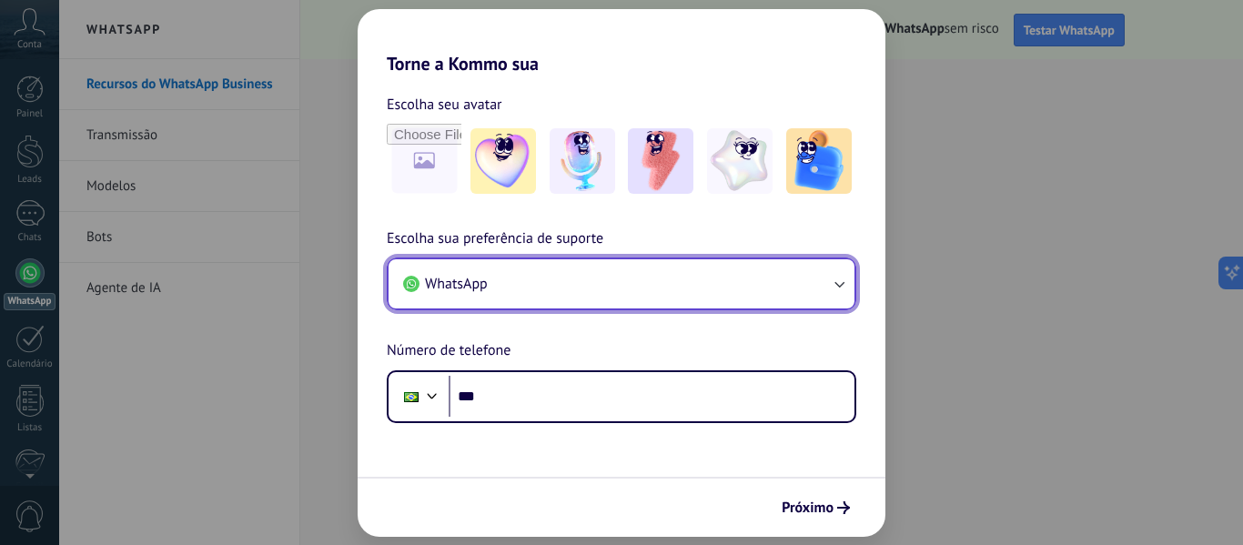
click at [836, 291] on icon "button" at bounding box center [839, 284] width 18 height 18
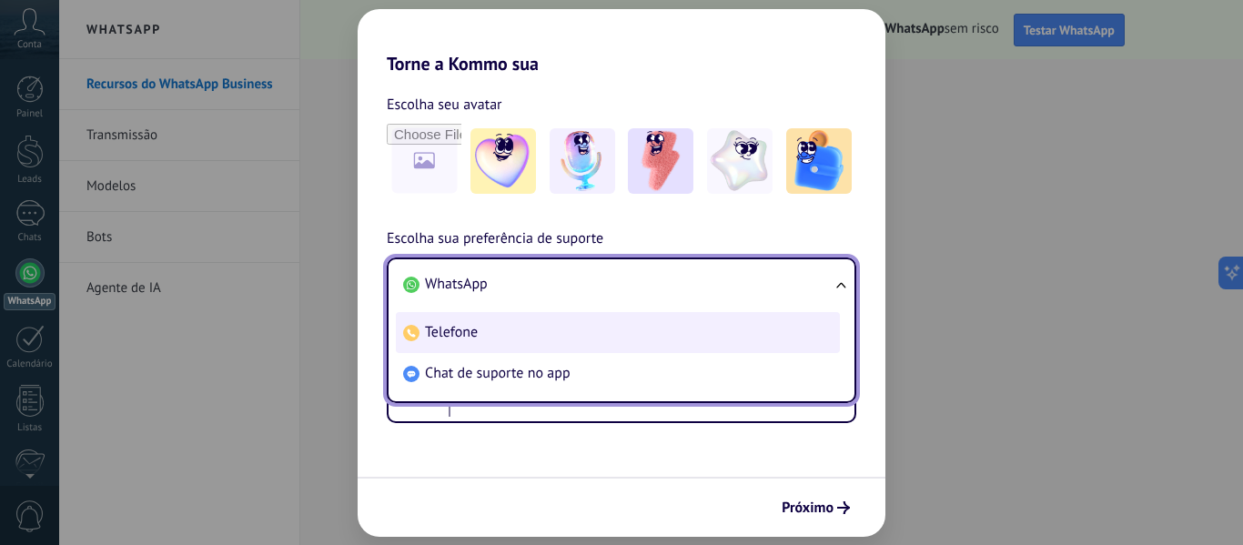
click at [792, 340] on li "Telefone" at bounding box center [618, 332] width 444 height 41
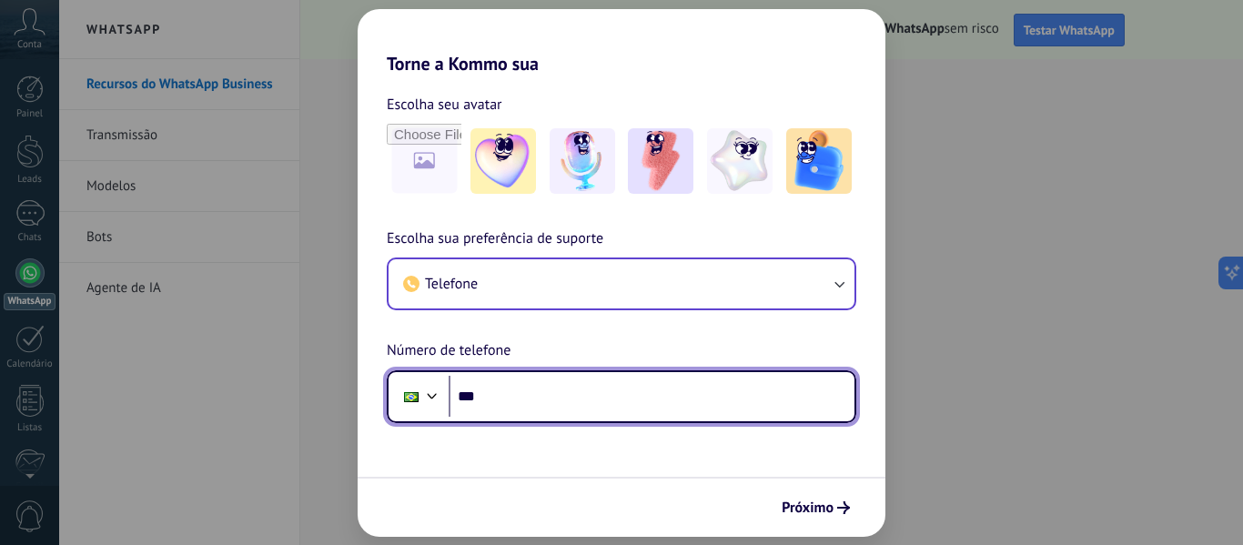
click at [706, 391] on input "***" at bounding box center [652, 397] width 406 height 42
type input "**********"
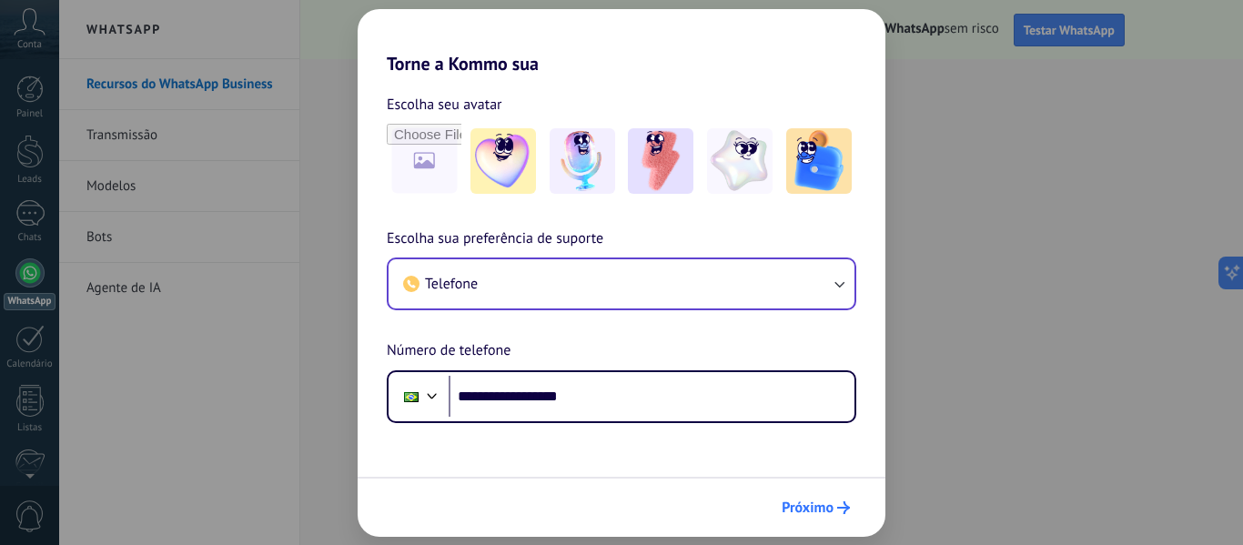
click at [825, 507] on span "Próximo" at bounding box center [808, 507] width 52 height 13
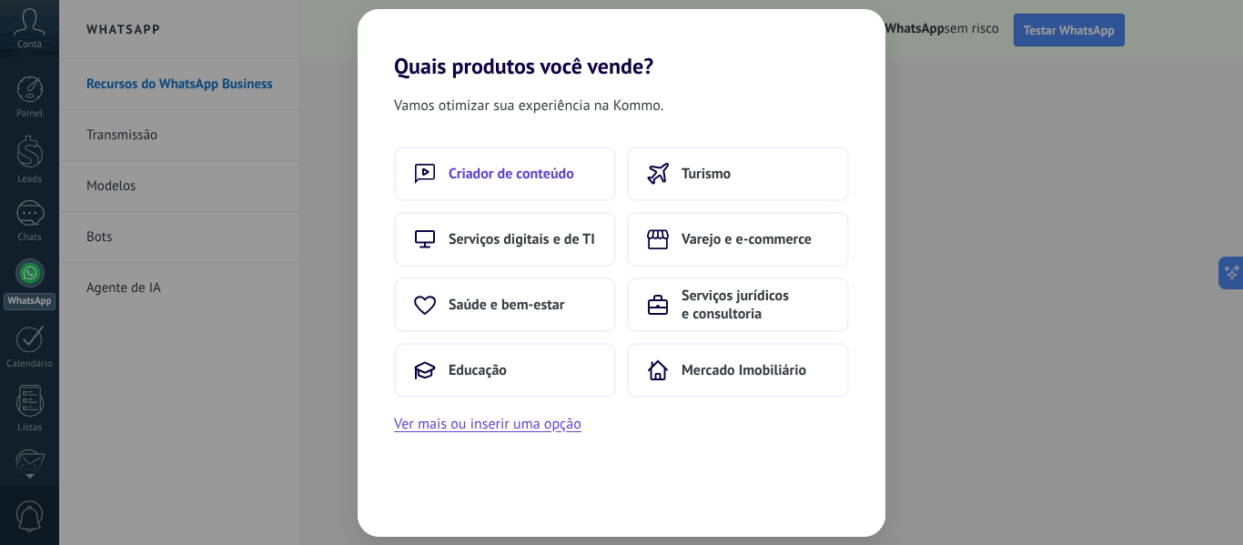
click at [529, 175] on span "Criador de conteúdo" at bounding box center [512, 174] width 126 height 18
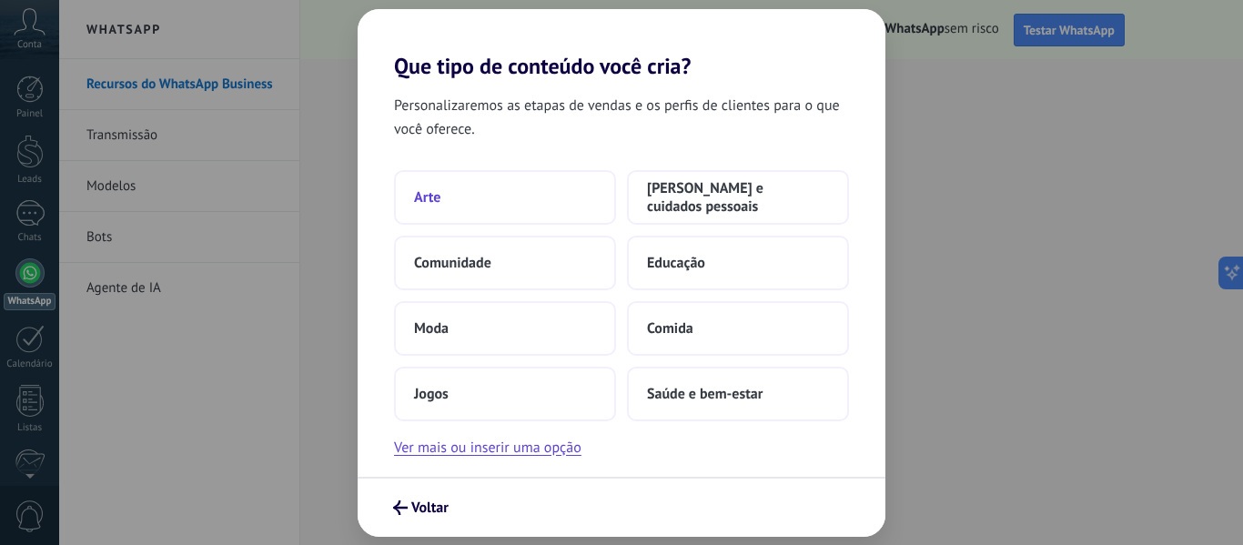
click at [440, 194] on span "Arte" at bounding box center [427, 197] width 26 height 18
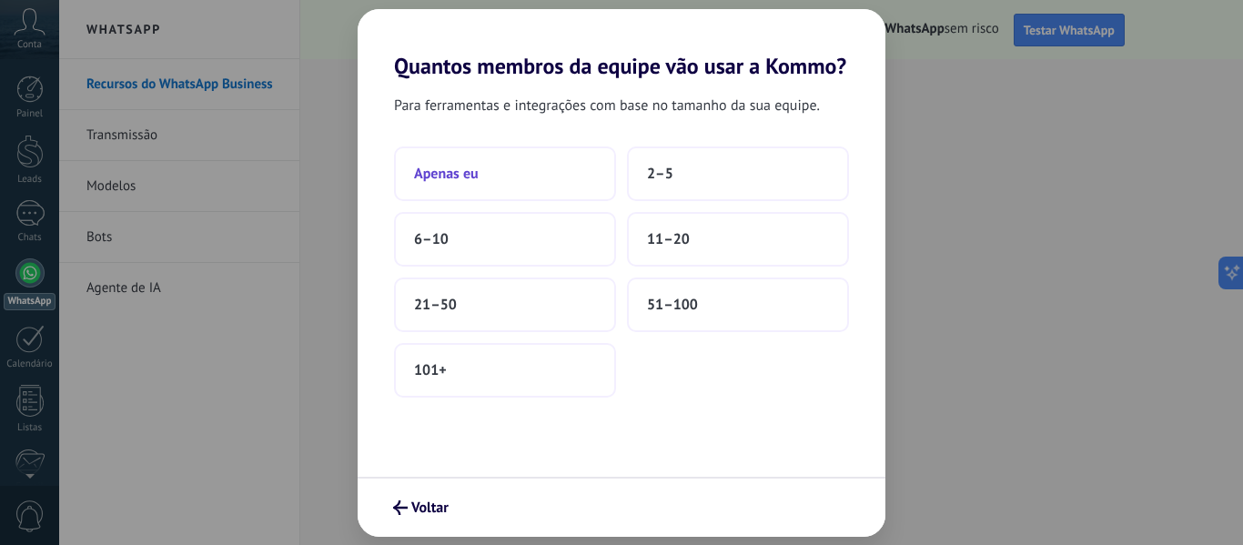
click at [439, 165] on span "Apenas eu" at bounding box center [446, 174] width 65 height 18
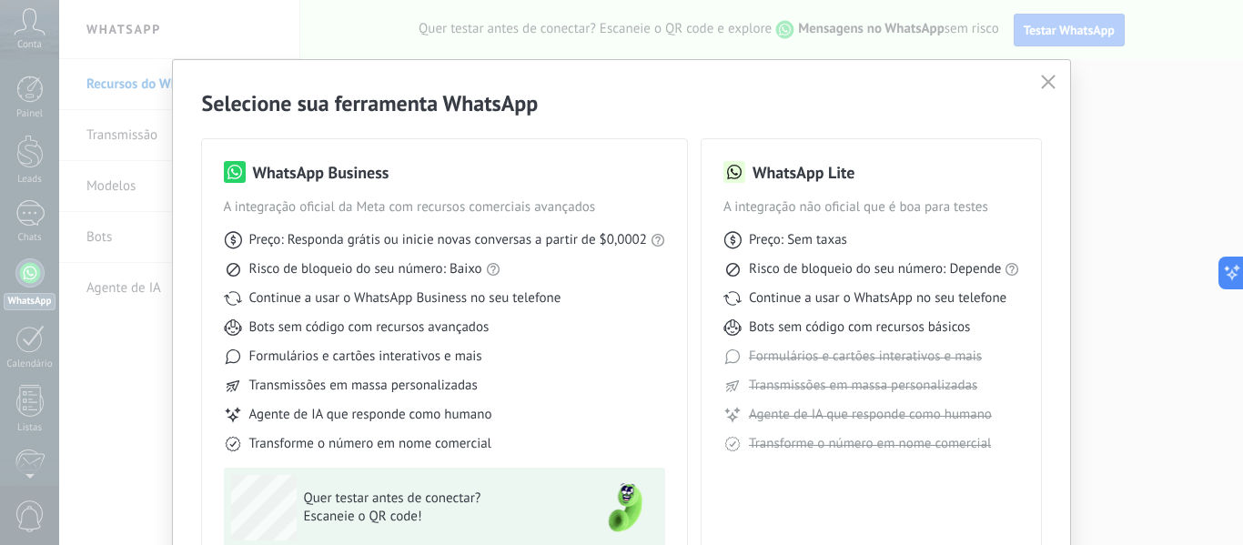
drag, startPoint x: 1234, startPoint y: 96, endPoint x: 1232, endPoint y: 116, distance: 20.1
click at [1233, 114] on div "Selecione sua ferramenta WhatsApp WhatsApp Business A integração oficial da Met…" at bounding box center [621, 272] width 1243 height 545
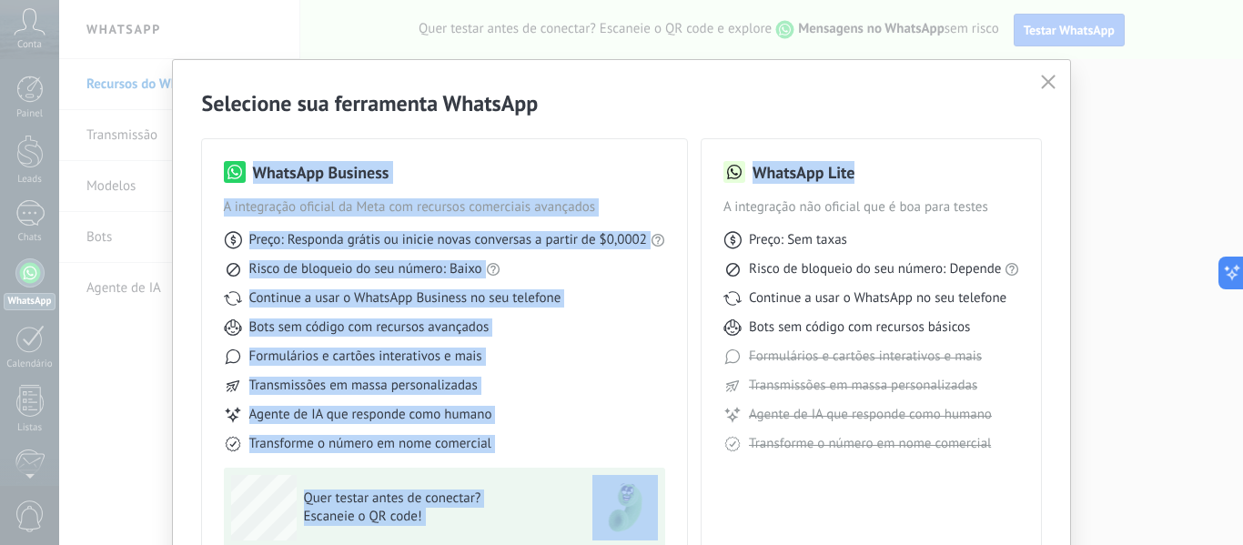
drag, startPoint x: 1234, startPoint y: 116, endPoint x: 1235, endPoint y: 127, distance: 10.1
click at [1235, 127] on div "Selecione sua ferramenta WhatsApp WhatsApp Business A integração oficial da Met…" at bounding box center [621, 272] width 1243 height 545
click at [1043, 79] on use "button" at bounding box center [1049, 82] width 14 height 14
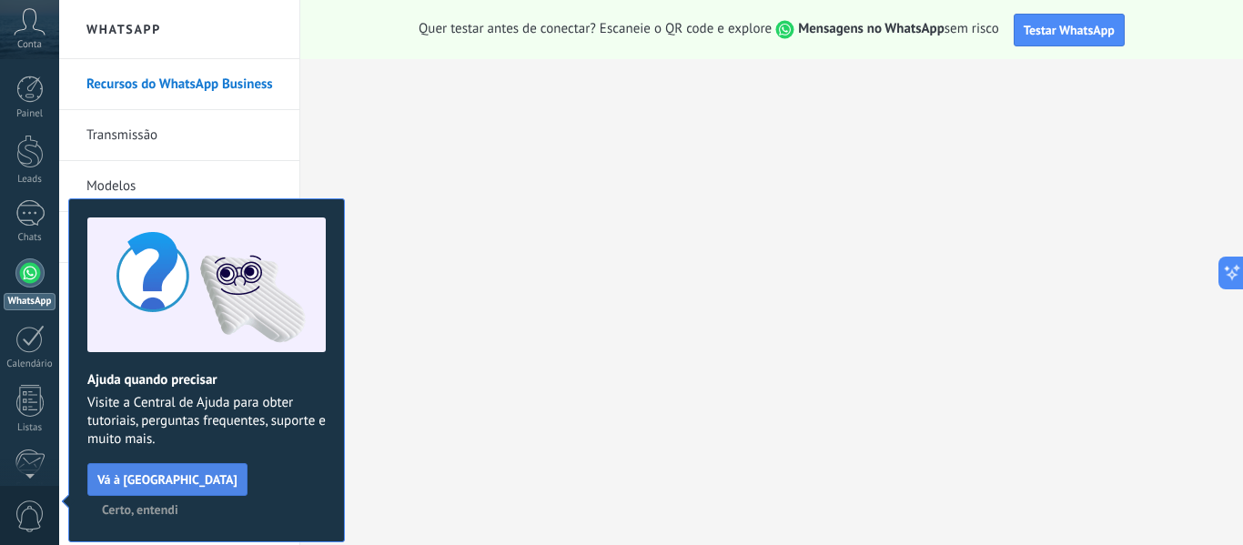
click at [190, 476] on span "Vá à [GEOGRAPHIC_DATA]" at bounding box center [167, 479] width 140 height 13
